Goal: Navigation & Orientation: Find specific page/section

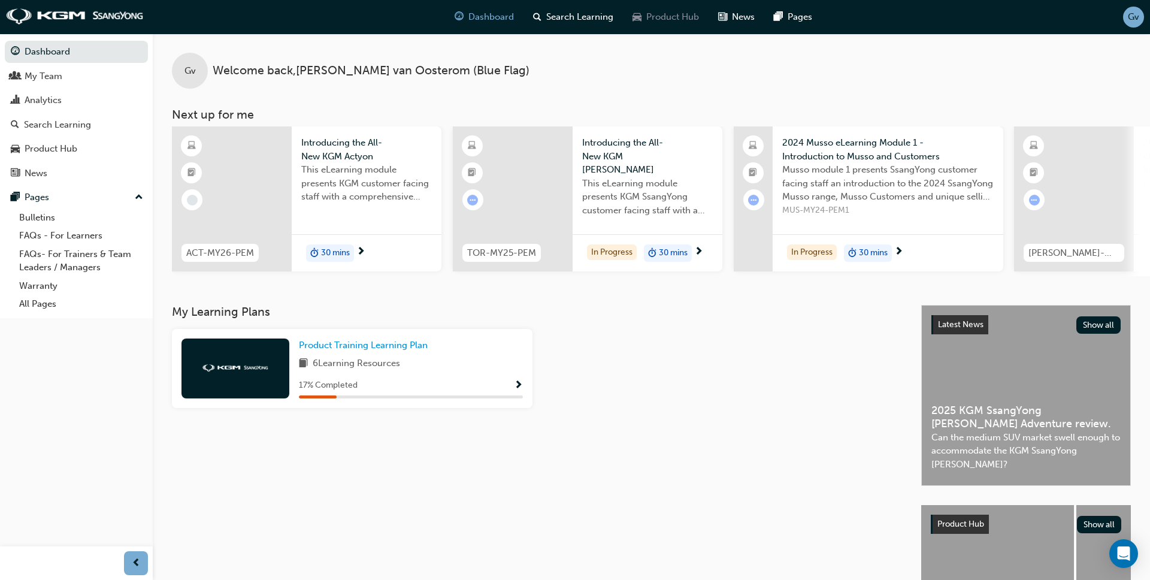
click at [663, 14] on span "Product Hub" at bounding box center [672, 17] width 53 height 14
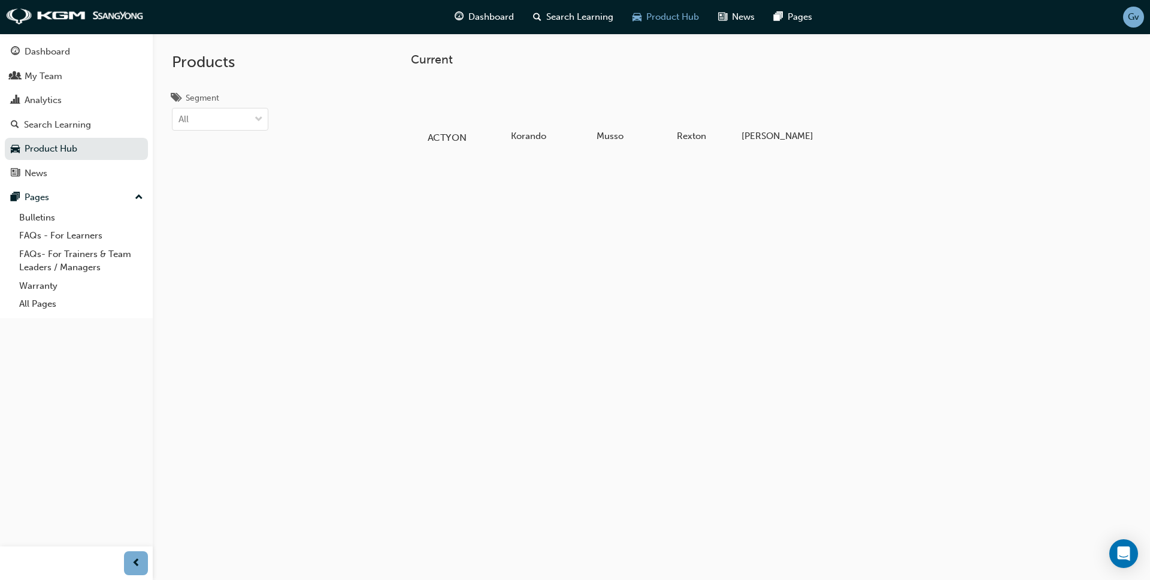
click at [447, 105] on div at bounding box center [446, 103] width 66 height 48
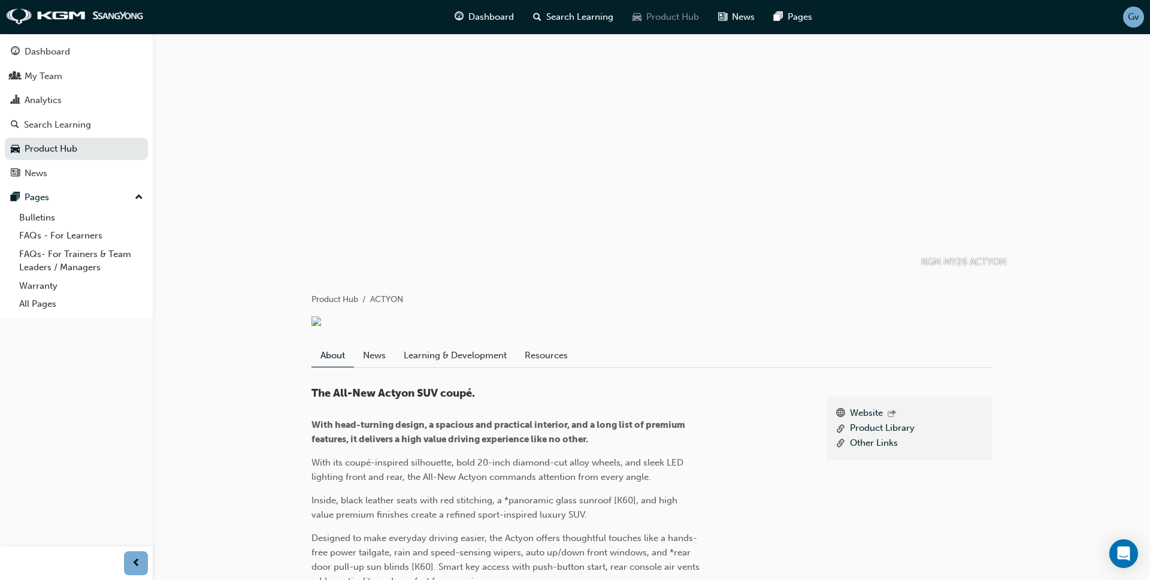
click at [676, 10] on span "Product Hub" at bounding box center [672, 17] width 53 height 14
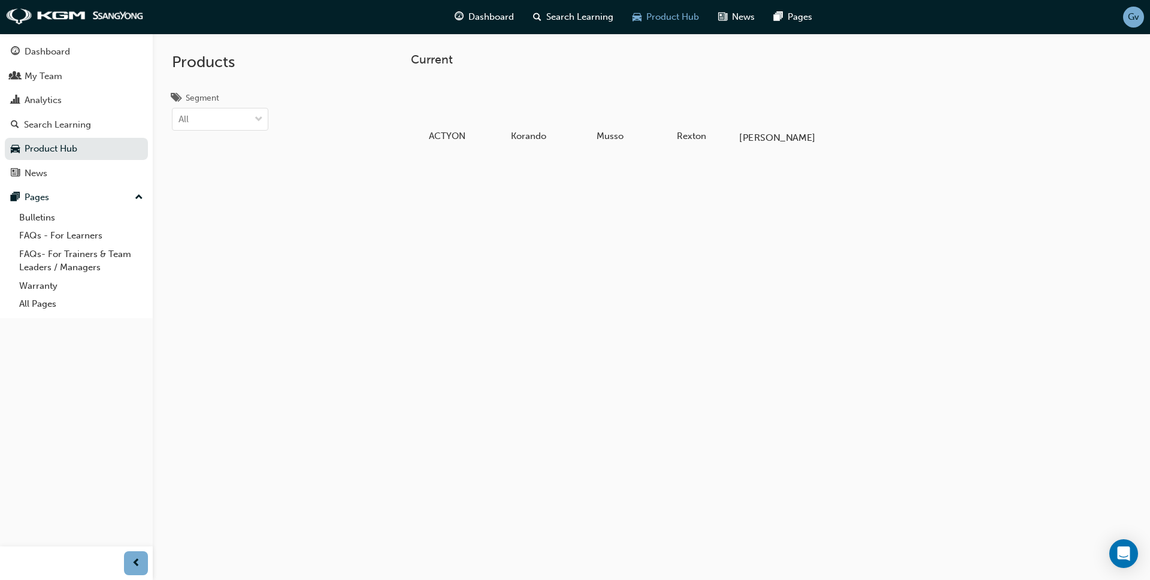
click at [770, 110] on div at bounding box center [772, 103] width 66 height 48
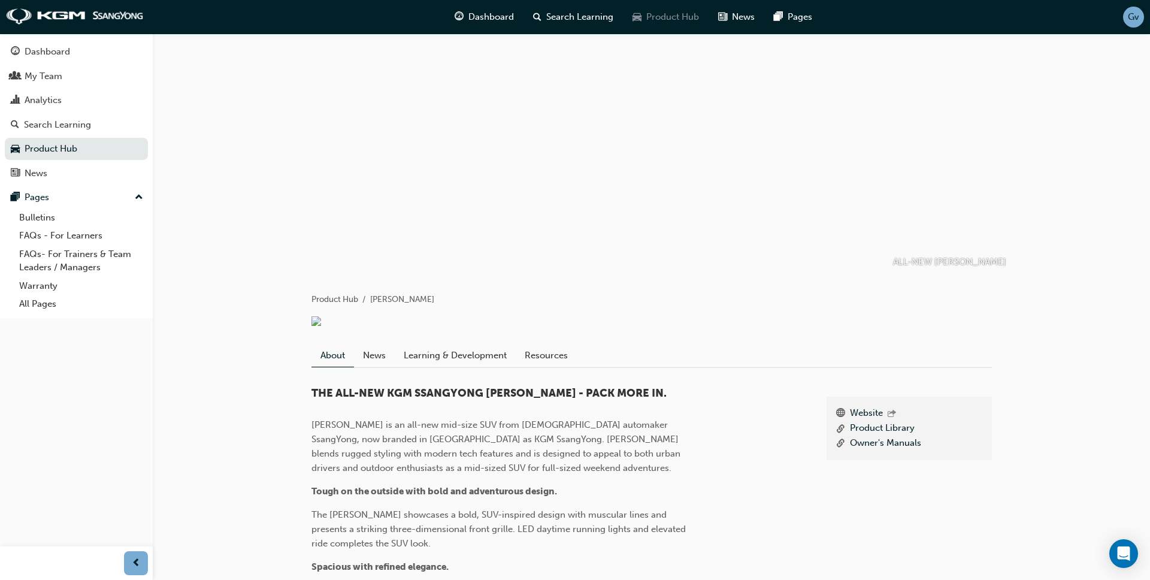
click at [676, 13] on span "Product Hub" at bounding box center [672, 17] width 53 height 14
